Goal: Navigation & Orientation: Find specific page/section

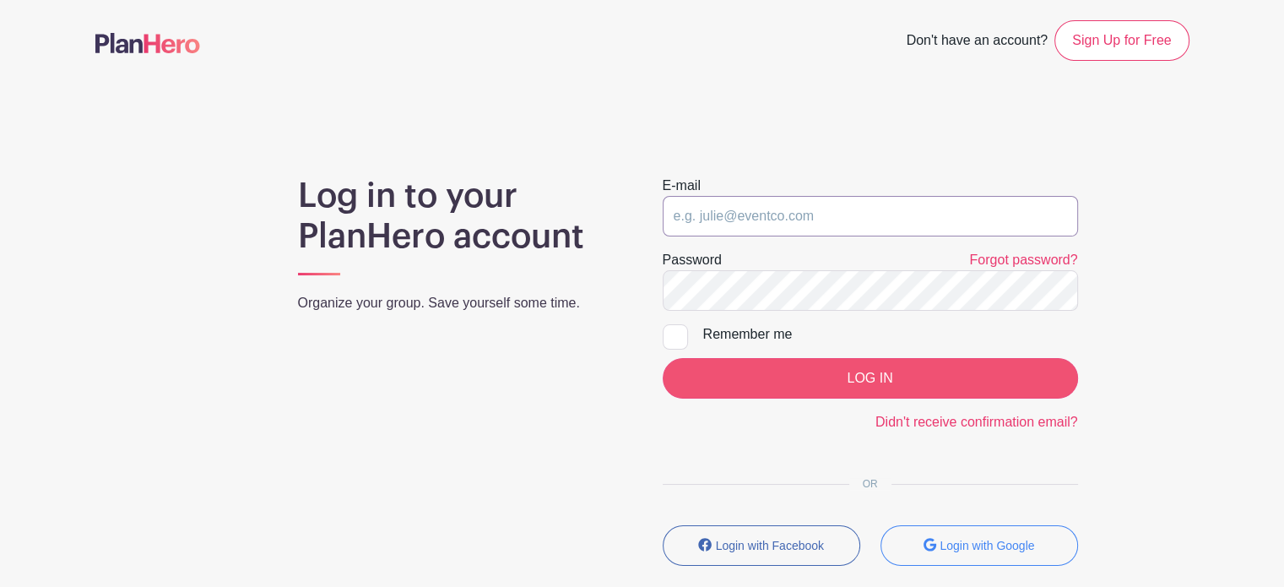
type input "[PERSON_NAME][EMAIL_ADDRESS][PERSON_NAME][DOMAIN_NAME]"
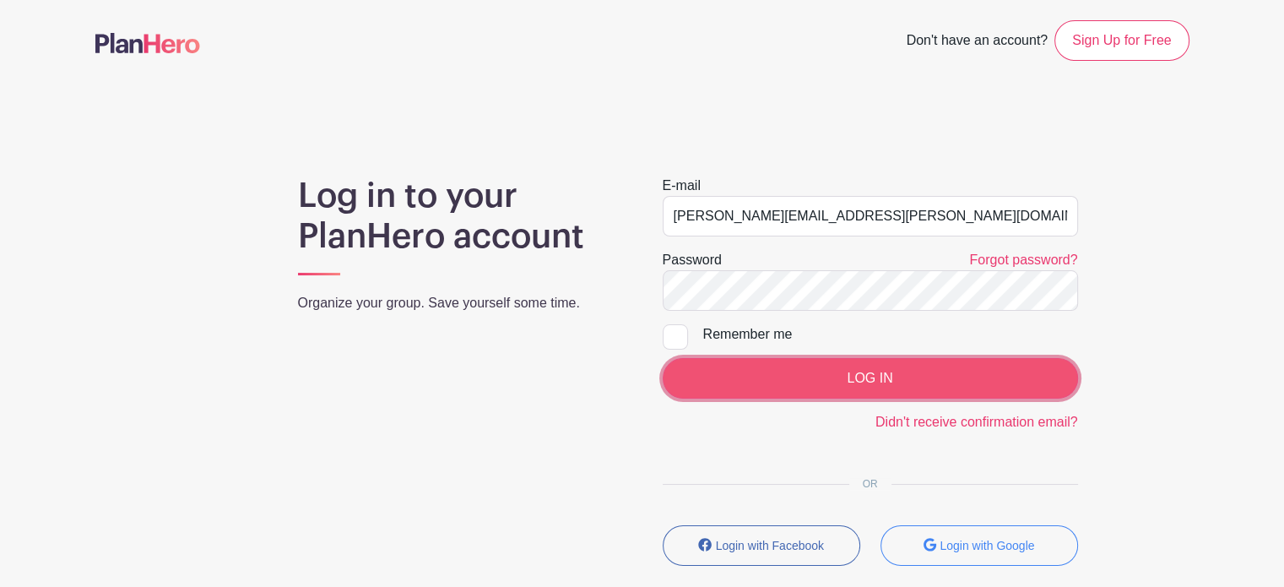
click at [821, 371] on input "LOG IN" at bounding box center [870, 378] width 415 height 41
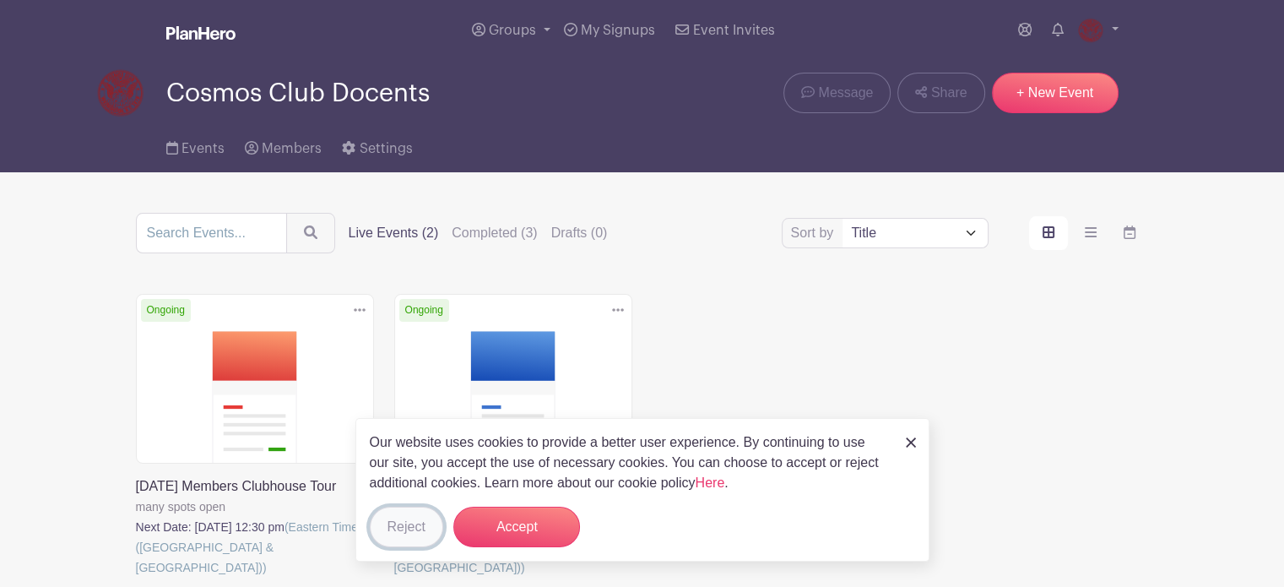
click at [398, 535] on button "Reject" at bounding box center [406, 526] width 73 height 41
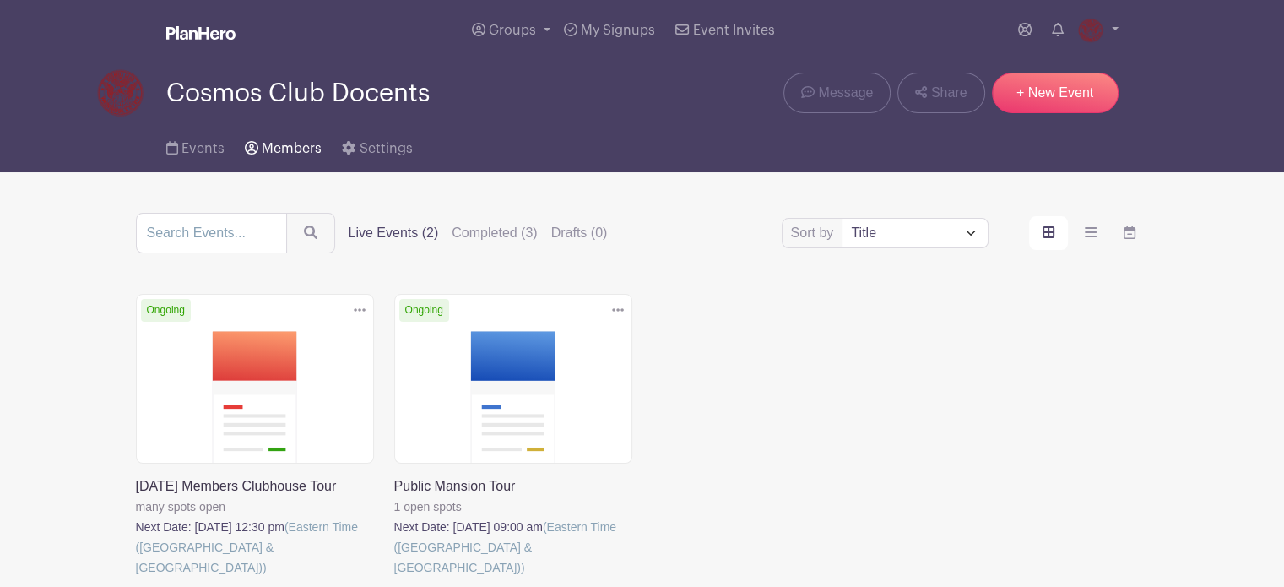
click at [273, 152] on span "Members" at bounding box center [292, 149] width 60 height 14
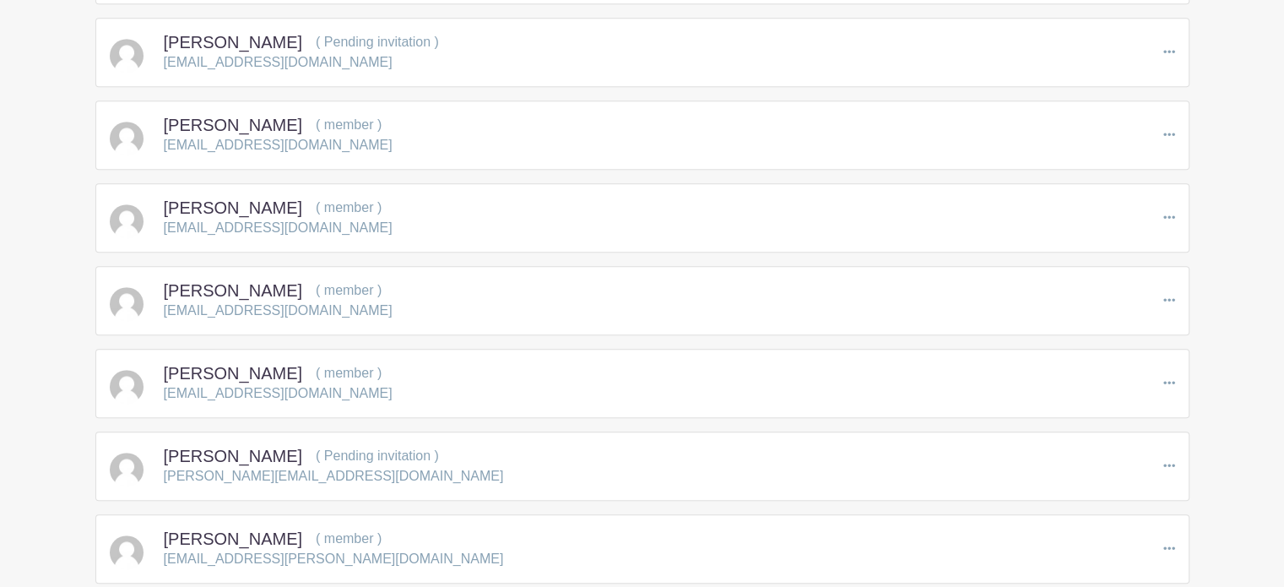
scroll to position [1097, 0]
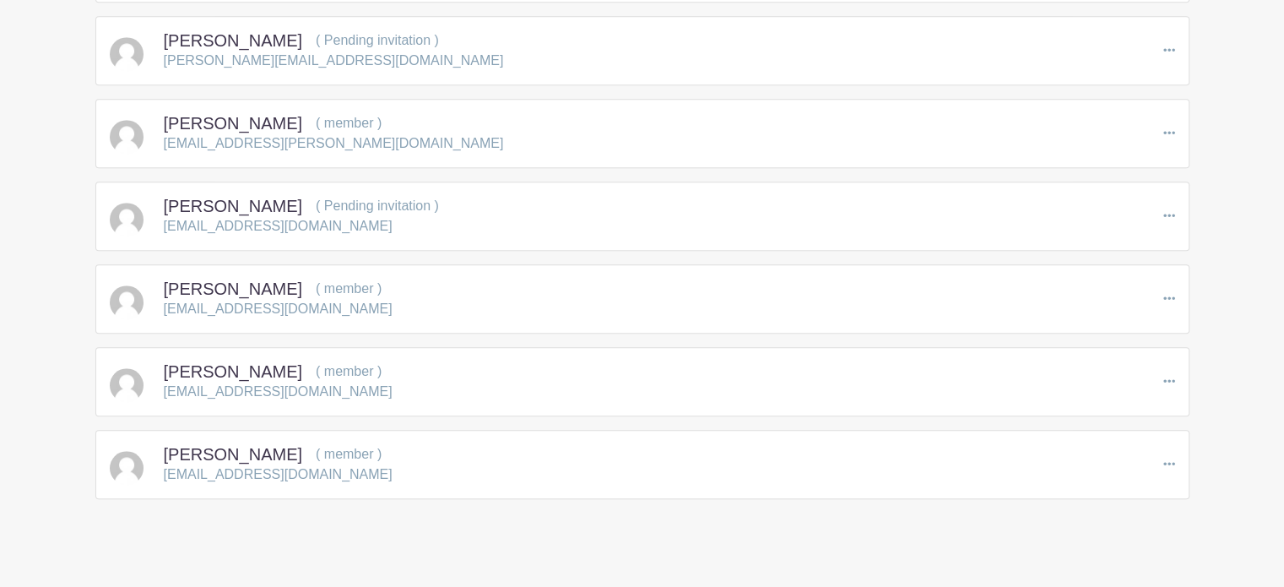
scroll to position [1414, 0]
click at [1169, 376] on icon at bounding box center [1169, 377] width 12 height 3
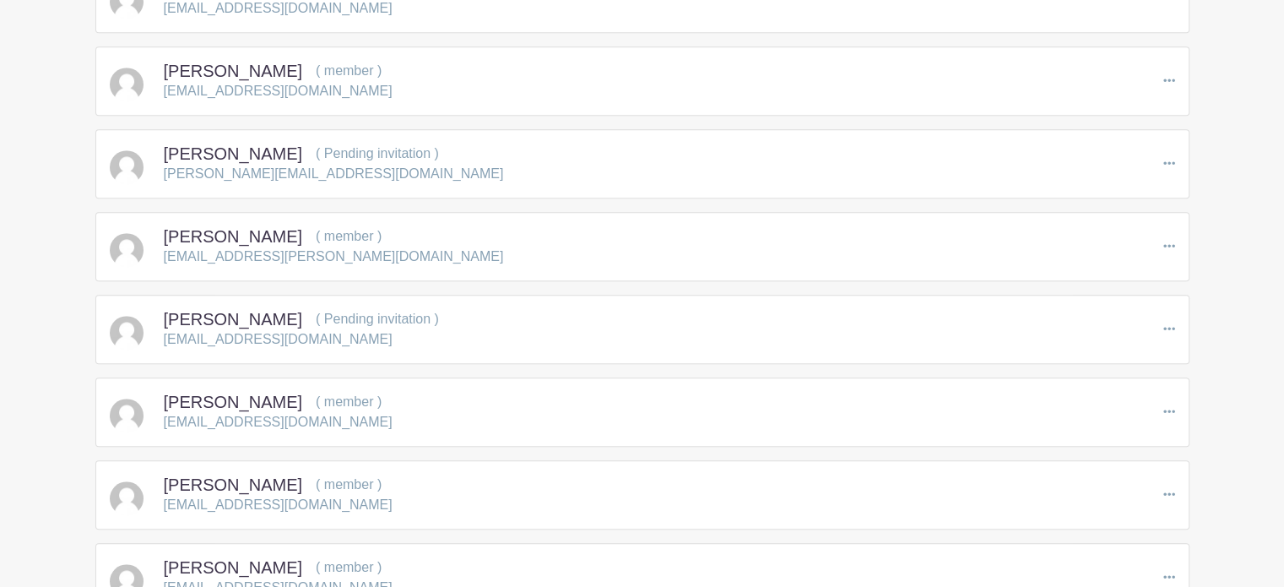
scroll to position [0, 0]
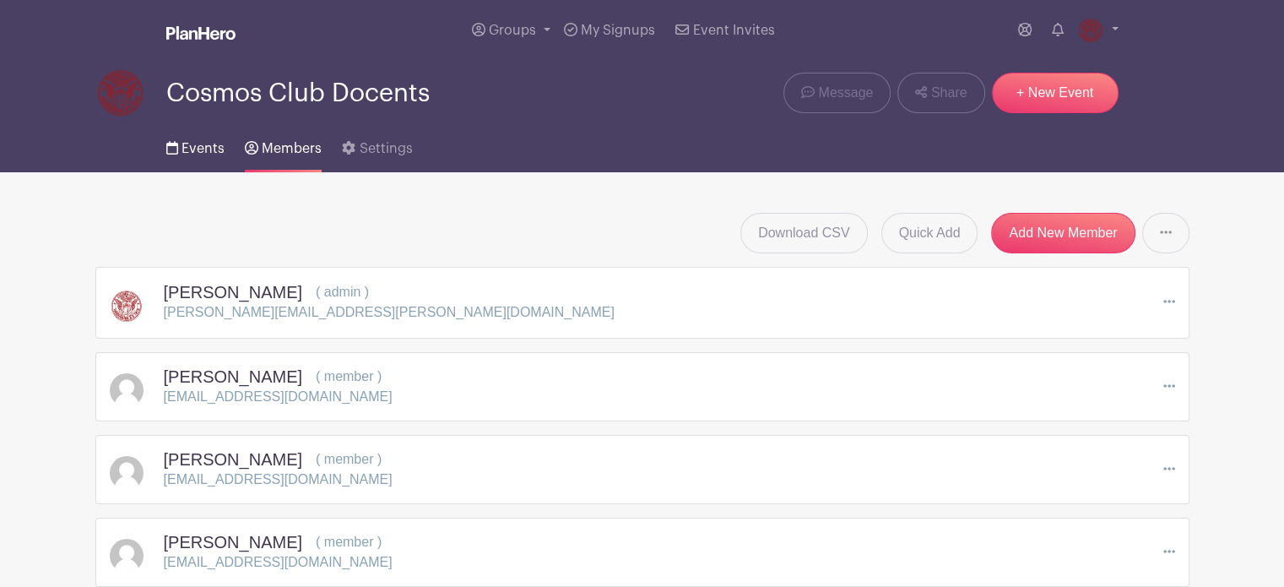
click at [189, 144] on span "Events" at bounding box center [202, 149] width 43 height 14
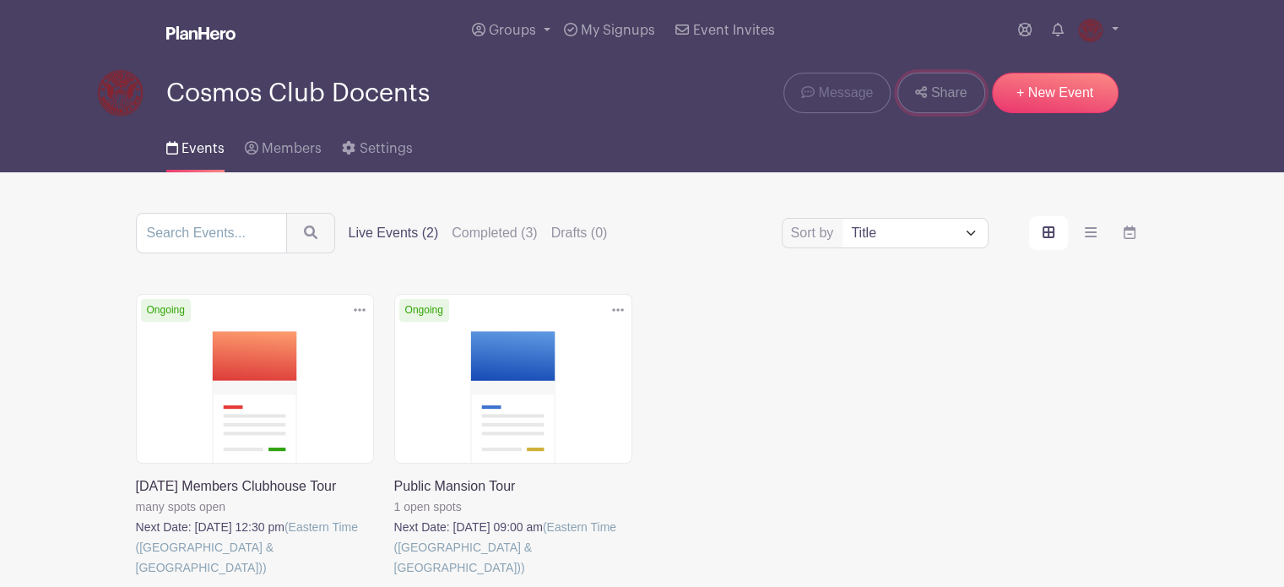
click at [918, 94] on icon at bounding box center [921, 92] width 12 height 12
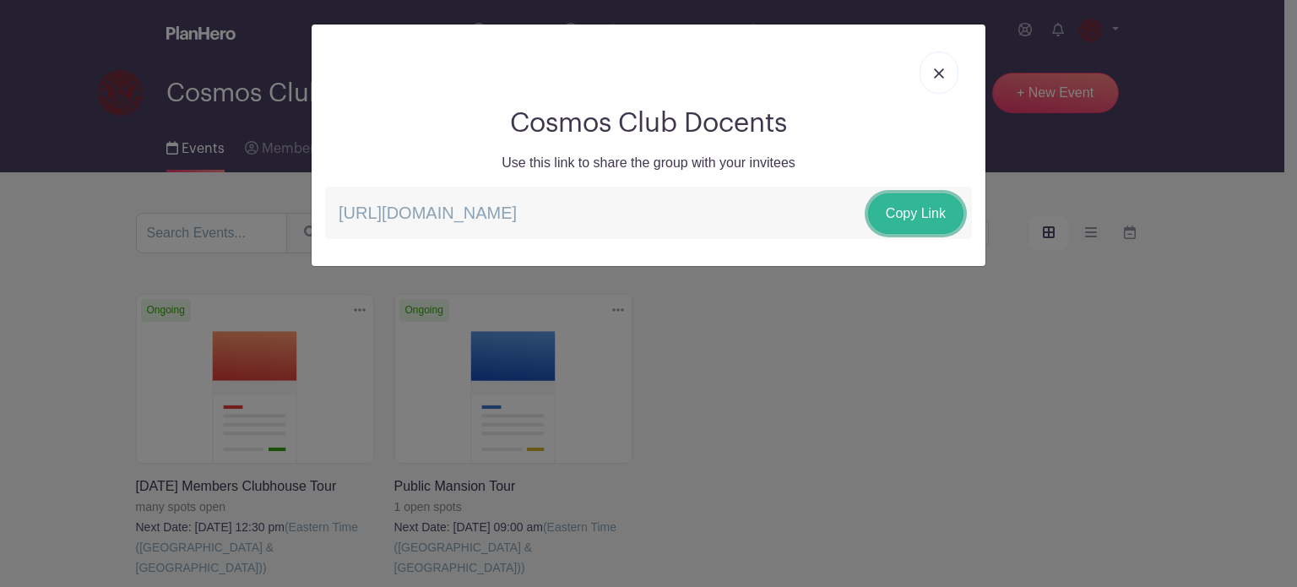
click at [902, 218] on link "Copy Link" at bounding box center [915, 213] width 95 height 41
click at [939, 70] on img at bounding box center [939, 73] width 10 height 10
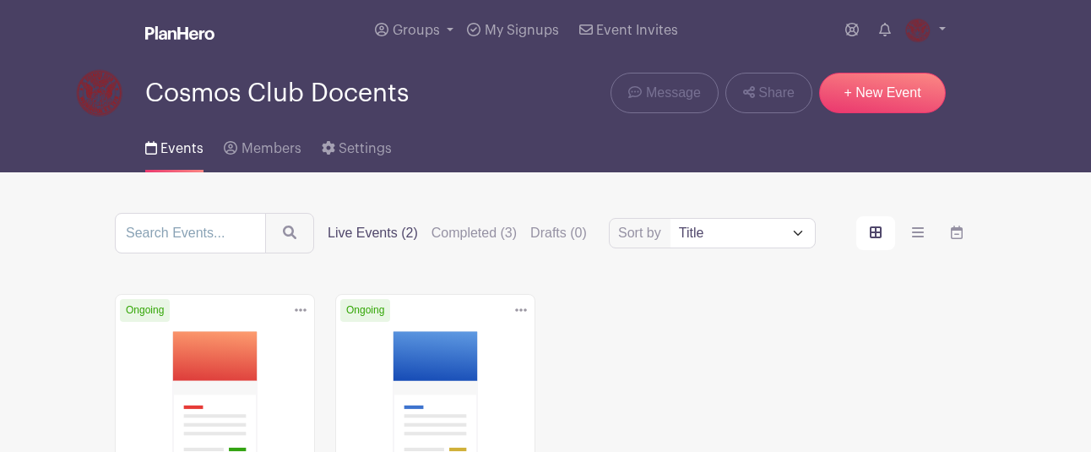
click at [71, 267] on div "Sort by Title Recently modified Newest Upcoming dates Live Events (2) Completed…" at bounding box center [545, 429] width 962 height 432
drag, startPoint x: 441, startPoint y: 40, endPoint x: 425, endPoint y: 30, distance: 18.3
click at [425, 30] on span "Groups" at bounding box center [416, 31] width 47 height 14
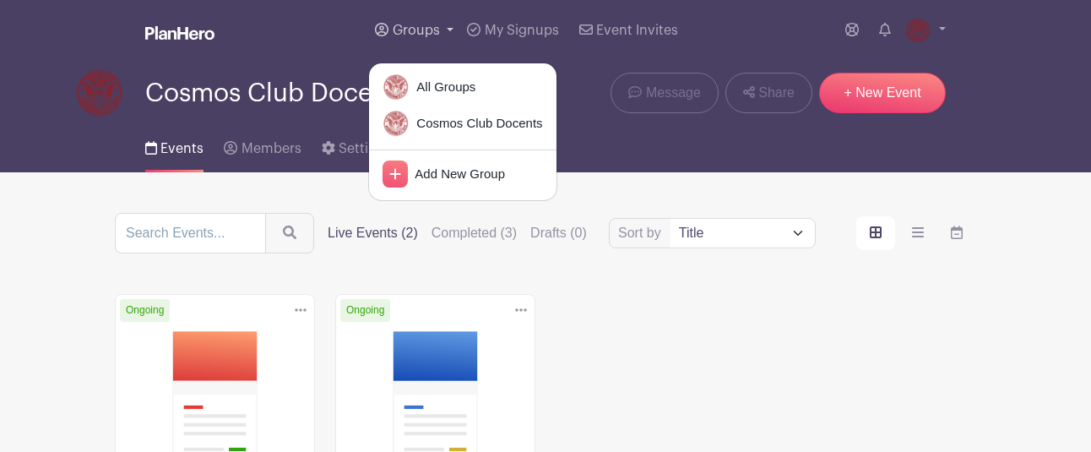
click at [425, 30] on span "Groups" at bounding box center [416, 31] width 47 height 14
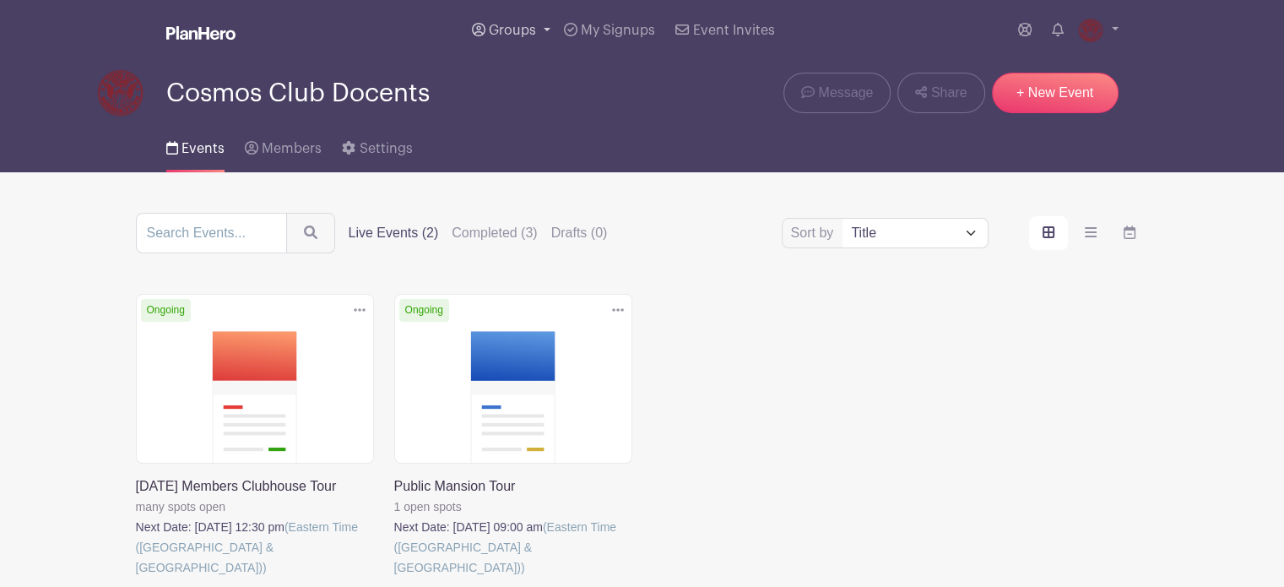
click at [549, 32] on link "Groups" at bounding box center [511, 30] width 92 height 61
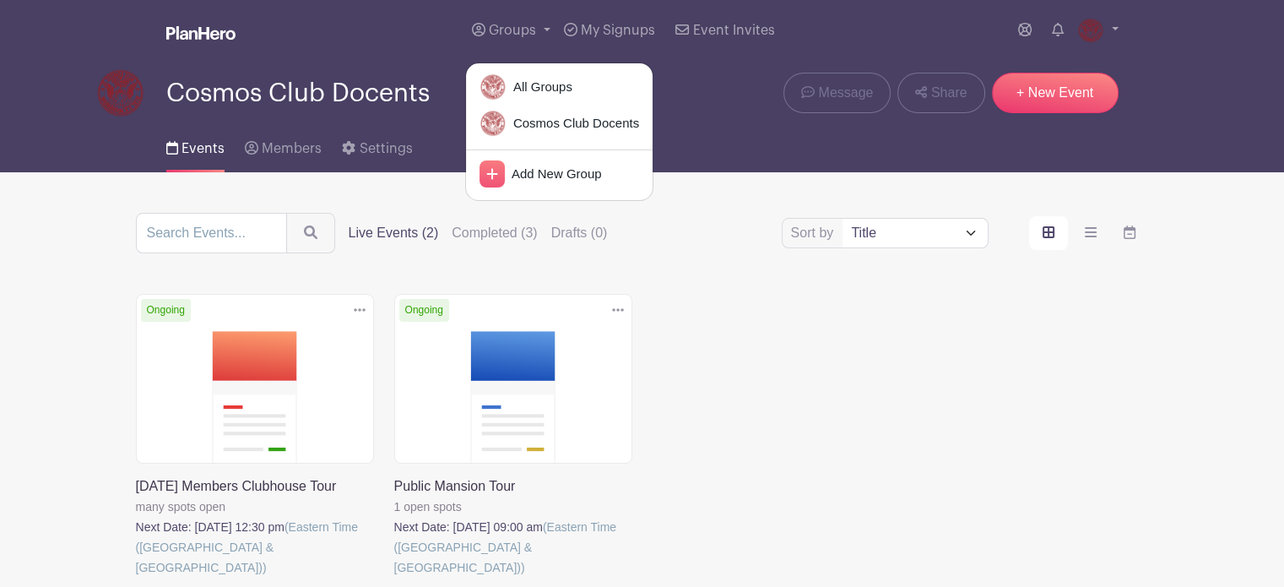
click at [1219, 81] on nav "Groups All Groups Cosmos Club Docents Add New Group My Signups Event Invites My…" at bounding box center [642, 86] width 1284 height 172
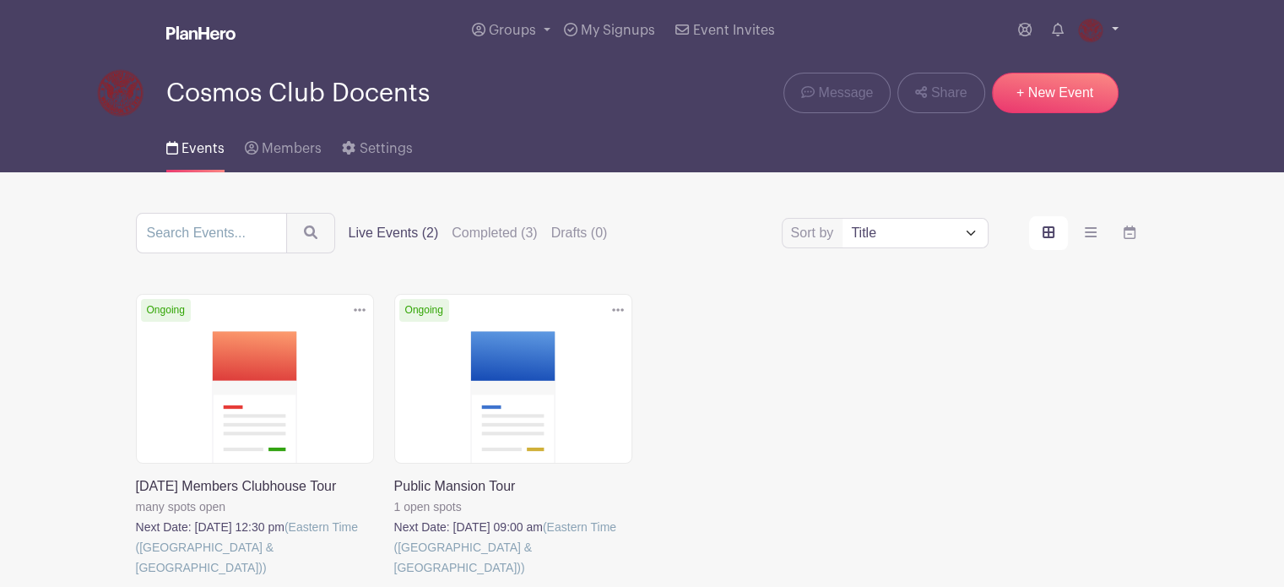
click at [1097, 29] on img at bounding box center [1090, 30] width 27 height 27
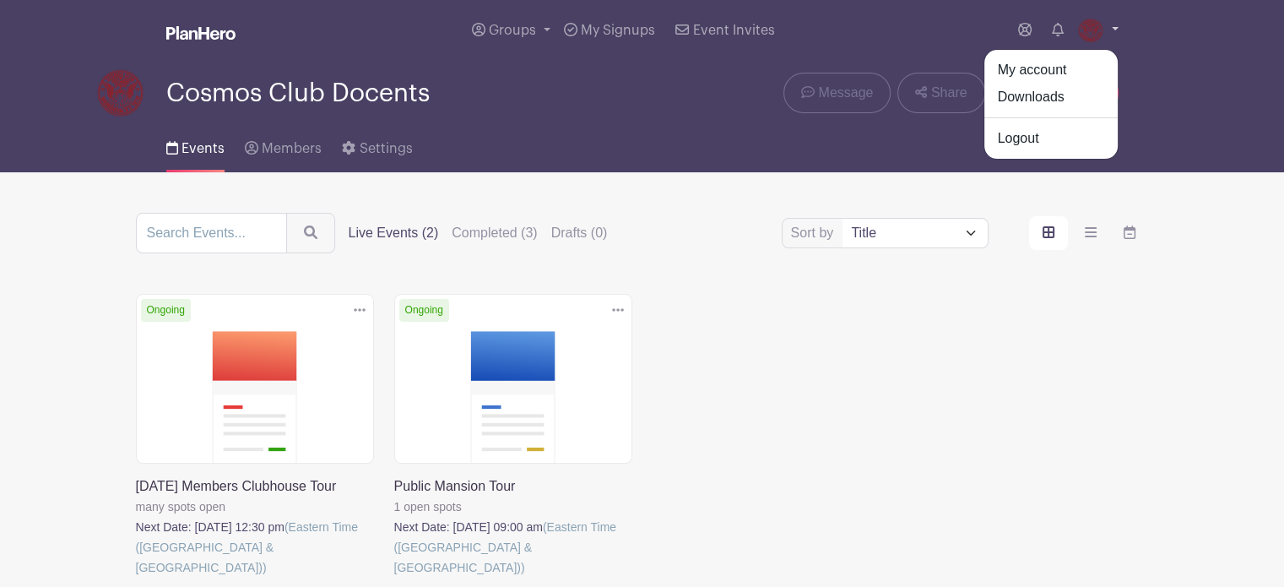
click at [1097, 29] on img at bounding box center [1090, 30] width 27 height 27
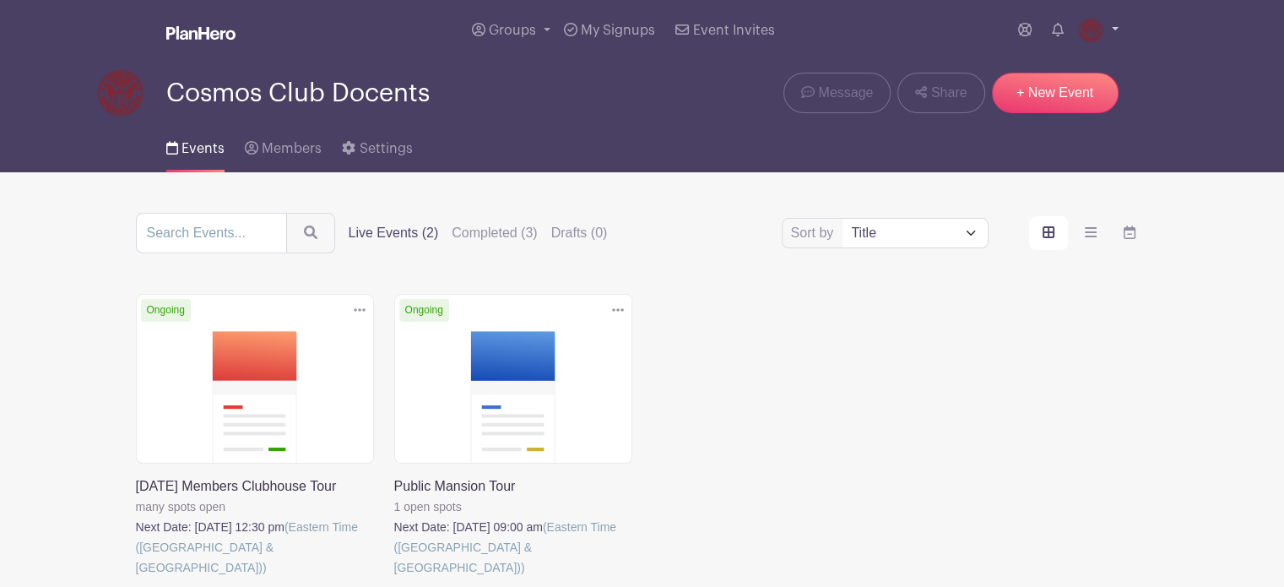
click at [1086, 41] on img at bounding box center [1090, 30] width 27 height 27
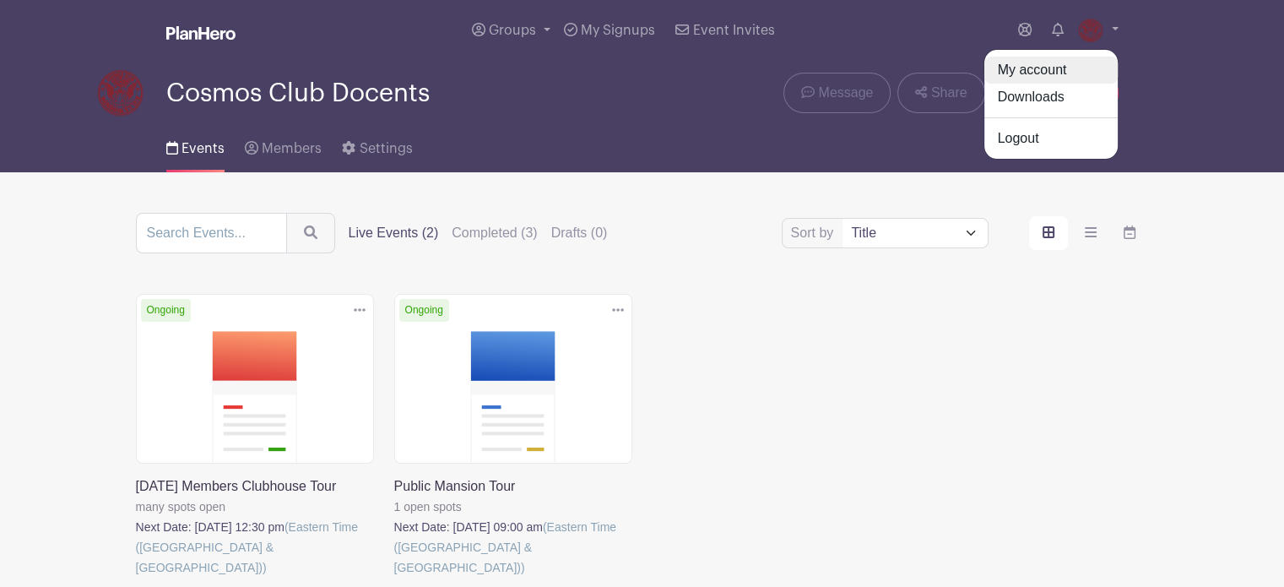
click at [1054, 67] on link "My account" at bounding box center [1050, 70] width 133 height 27
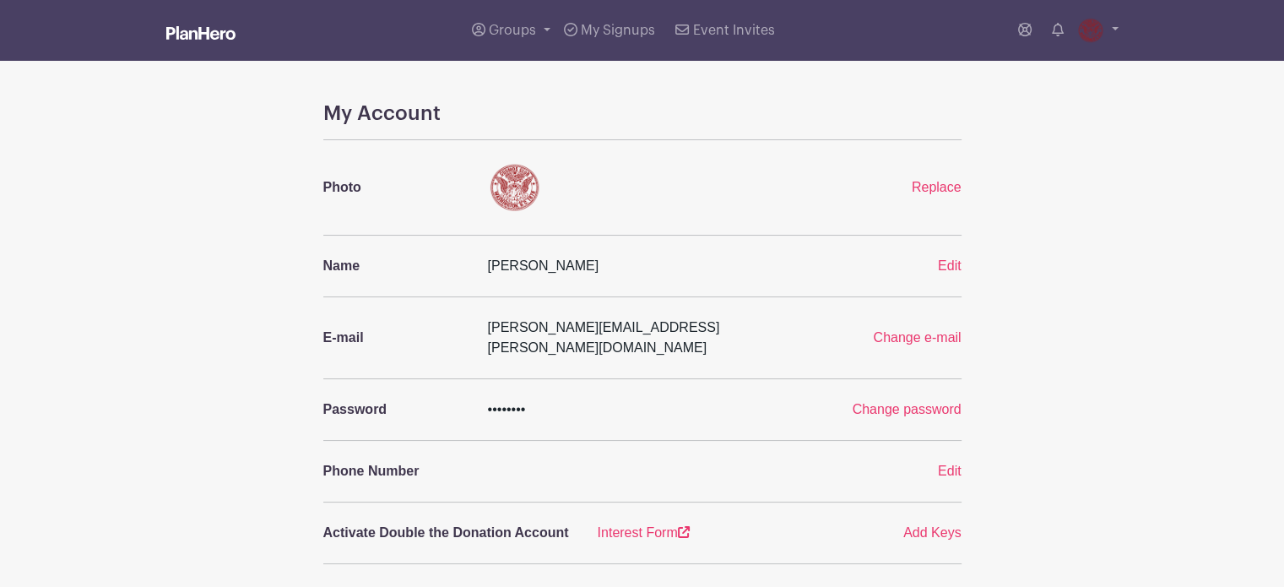
click at [214, 36] on img at bounding box center [200, 33] width 69 height 14
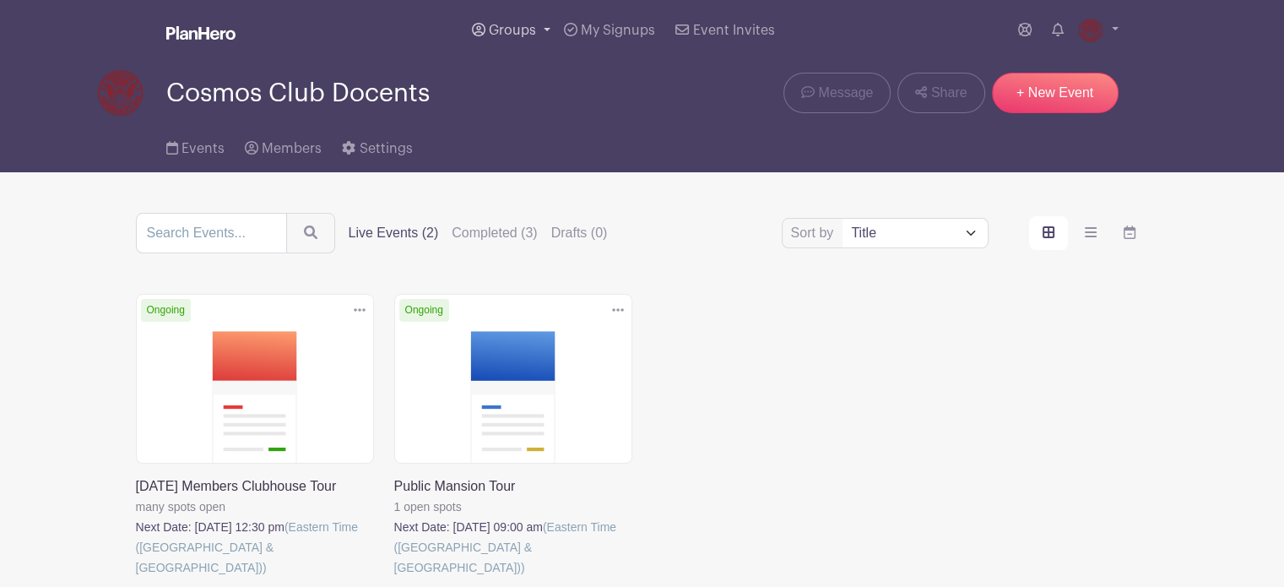
click at [544, 28] on link "Groups" at bounding box center [511, 30] width 92 height 61
